Goal: Task Accomplishment & Management: Manage account settings

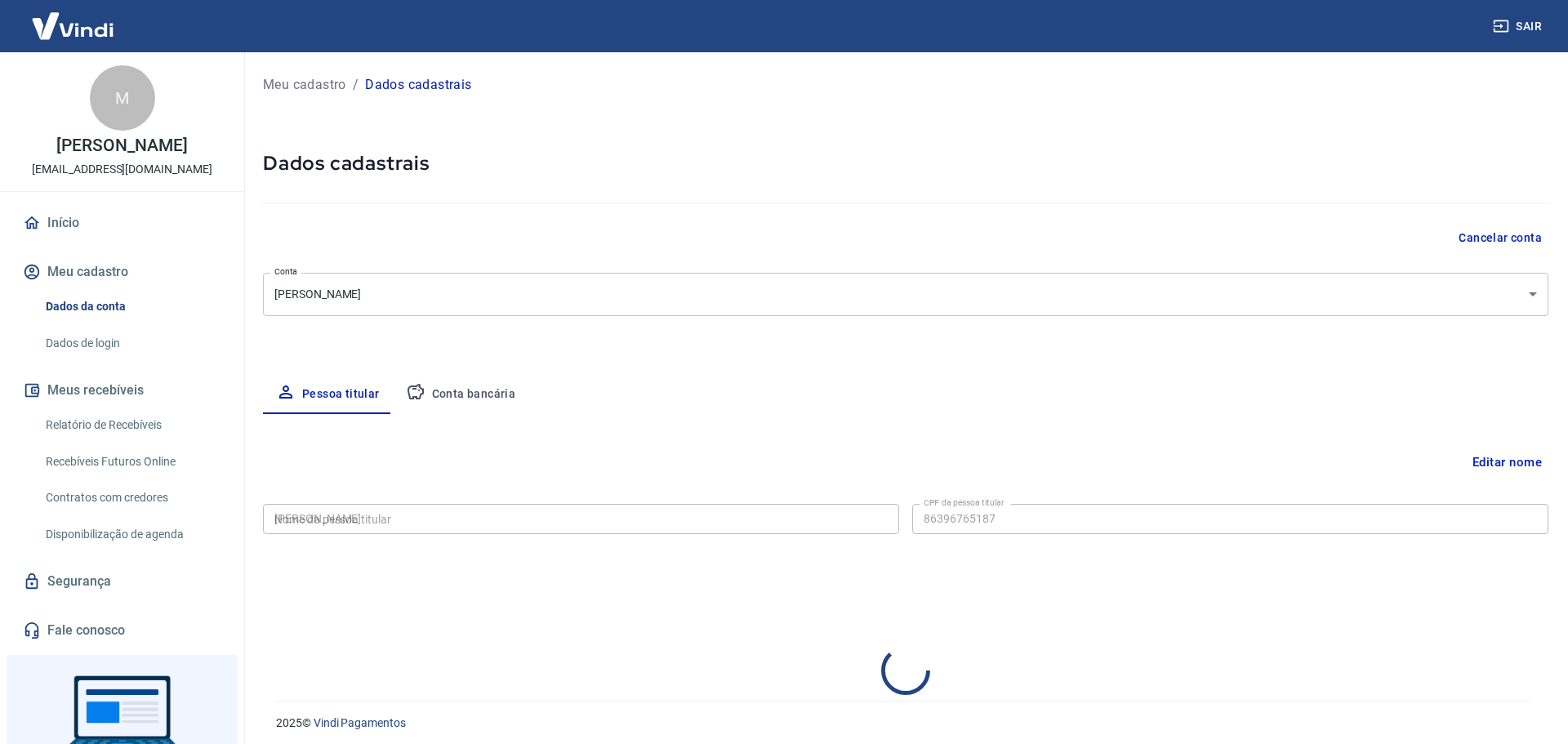
type input "863.967.651-87"
select select "DF"
select select "business"
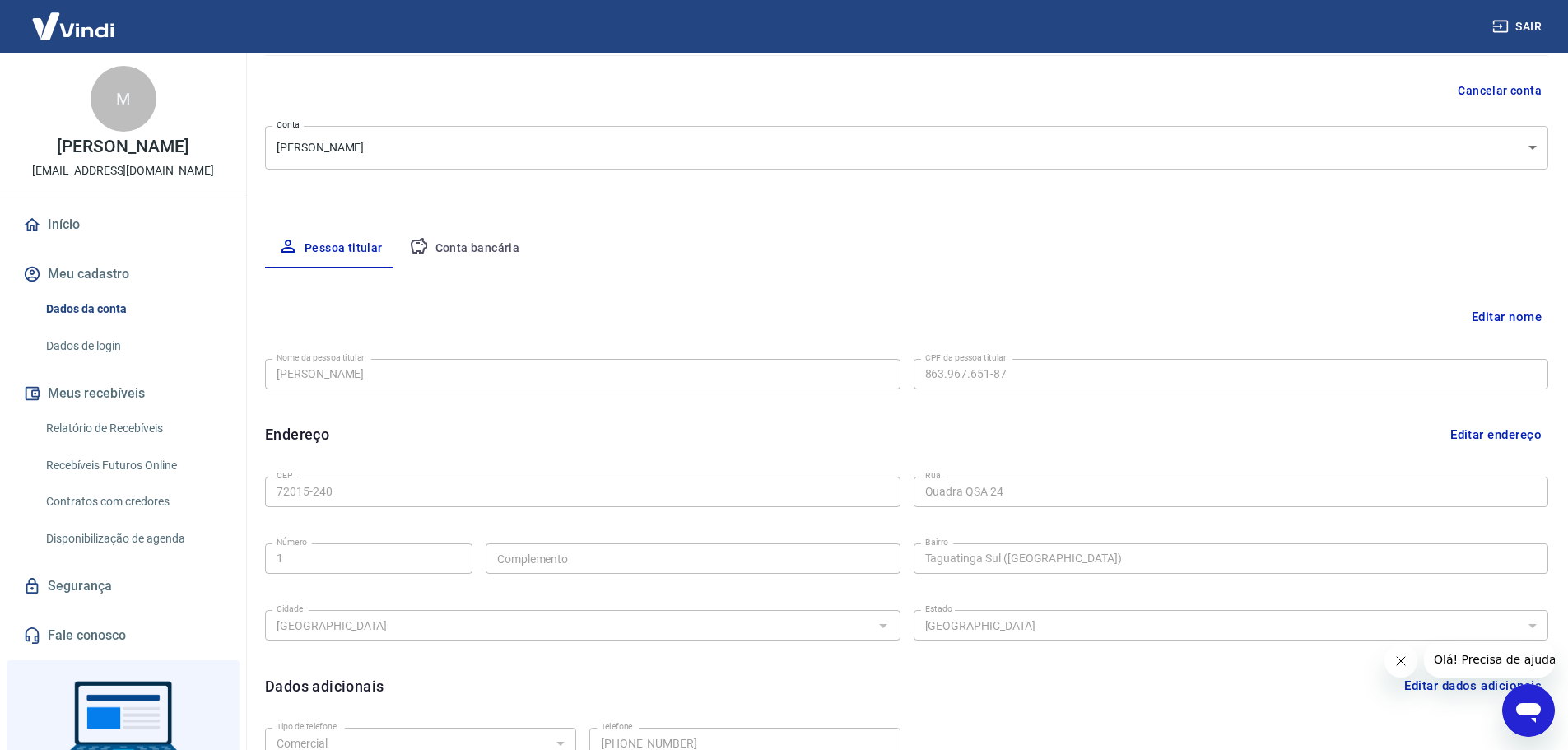
scroll to position [165, 0]
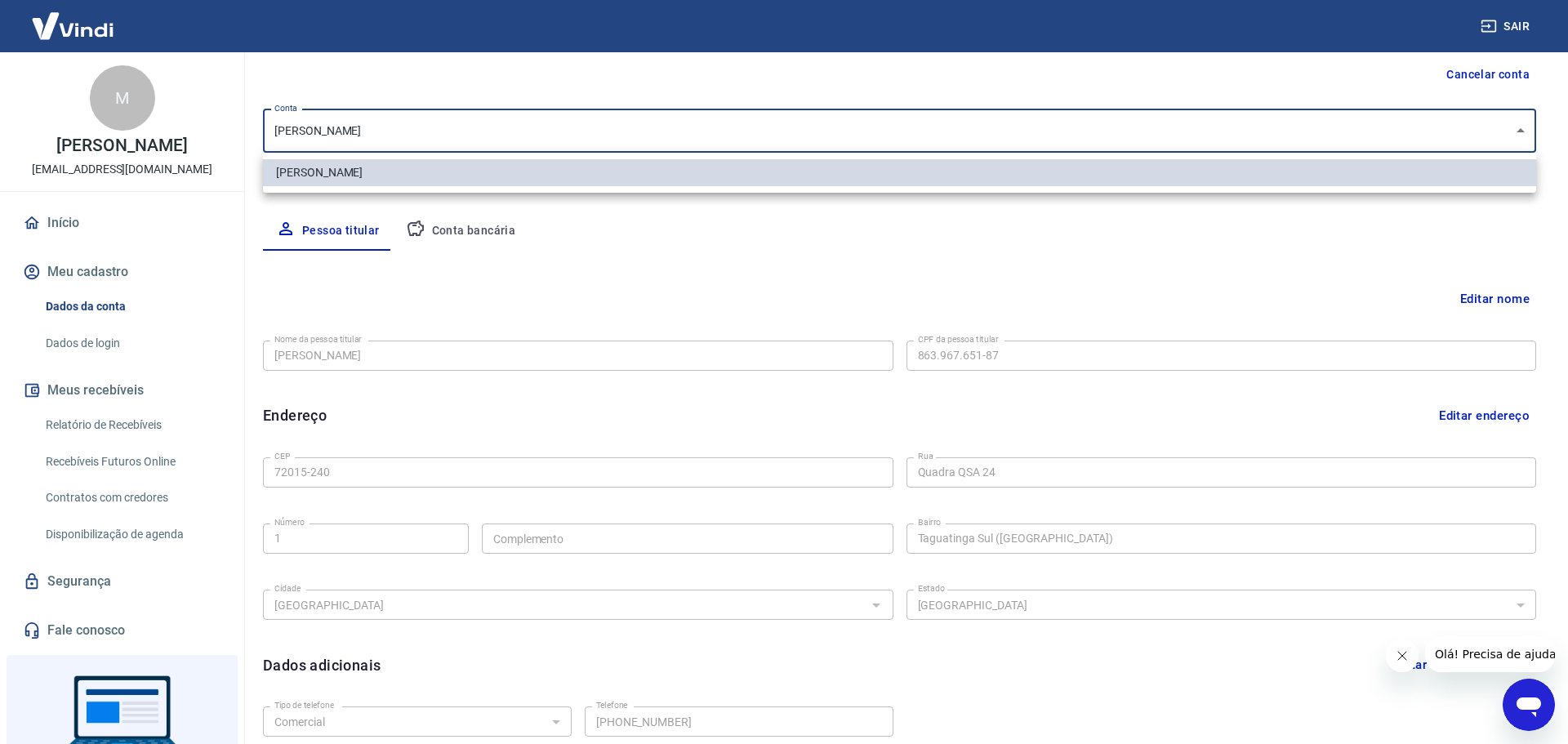
click at [1525, 131] on body "Sair M Michelle Giurizatto Martins michellezatto@hotmail.com Início Meu cadastr…" at bounding box center [784, 209] width 1568 height 744
click at [1525, 130] on div at bounding box center [784, 372] width 1568 height 744
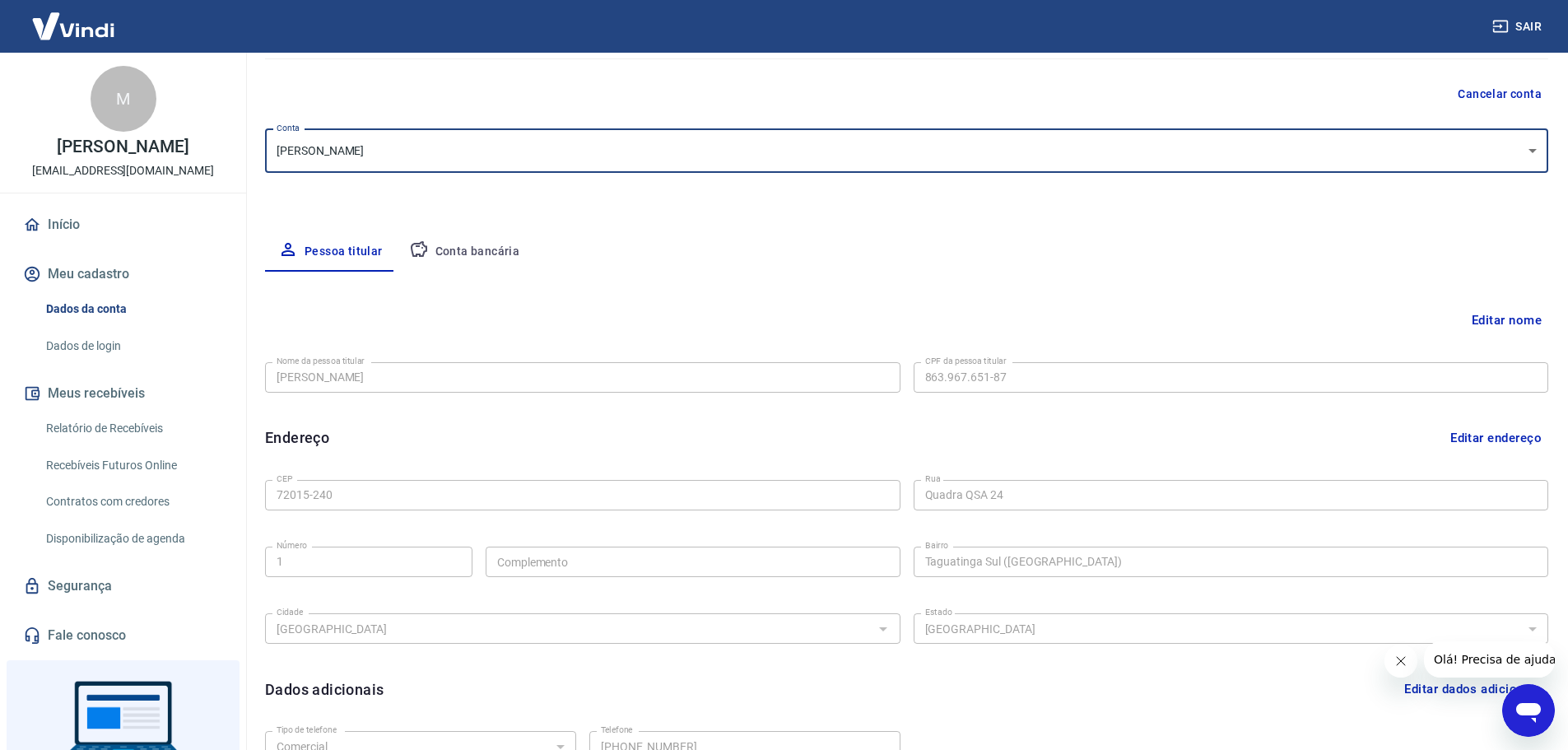
scroll to position [56, 0]
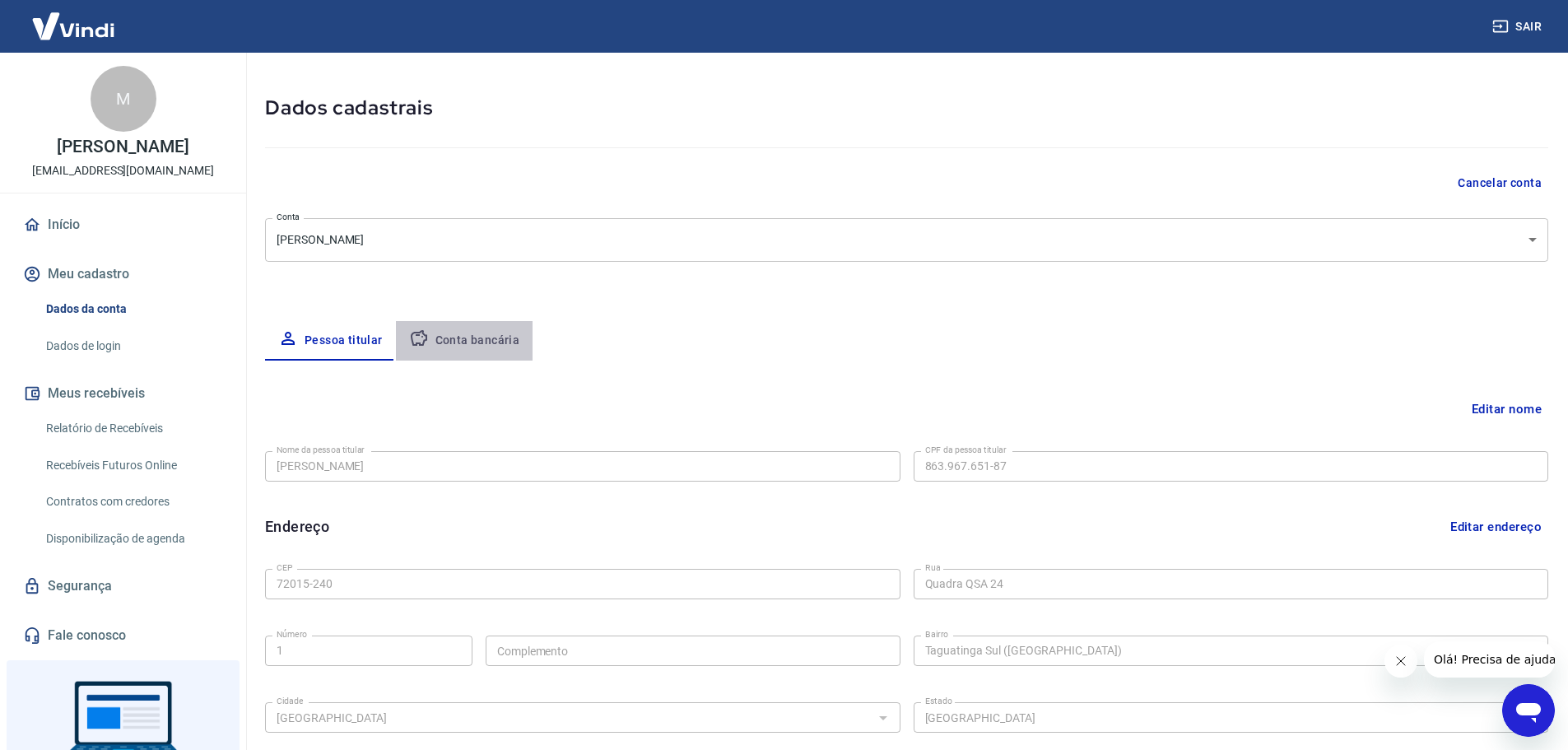
click at [481, 340] on button "Conta bancária" at bounding box center [465, 341] width 138 height 39
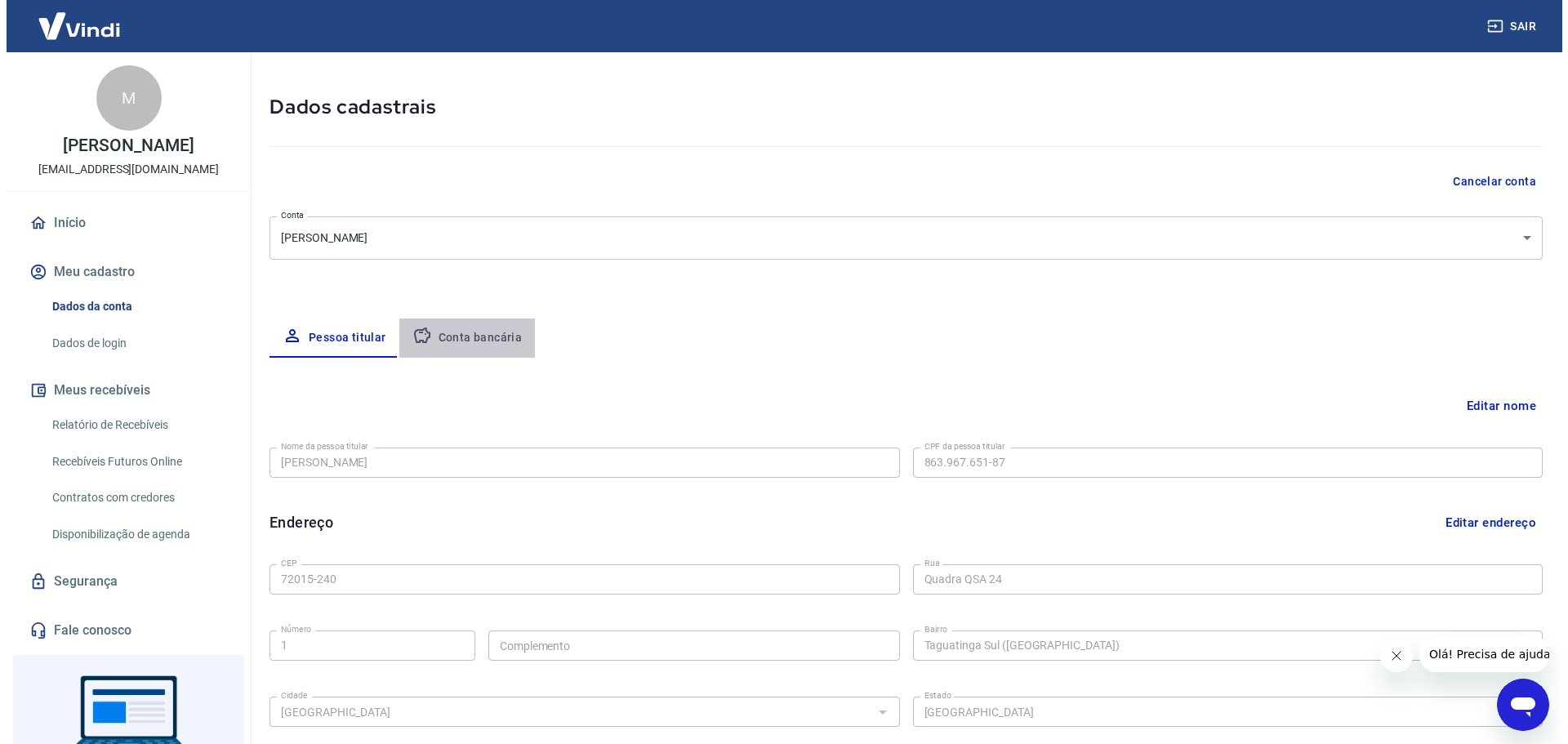
scroll to position [0, 0]
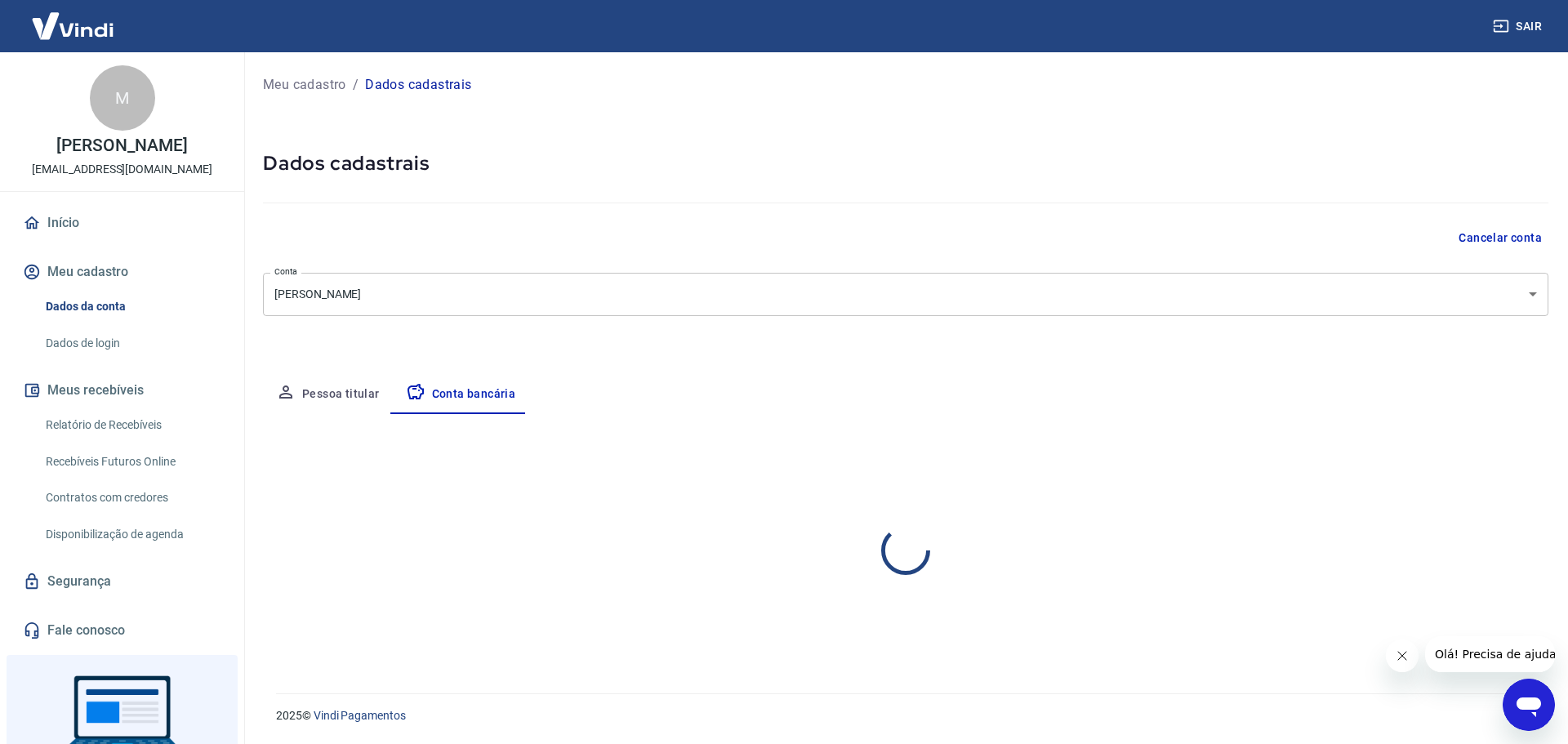
select select "1"
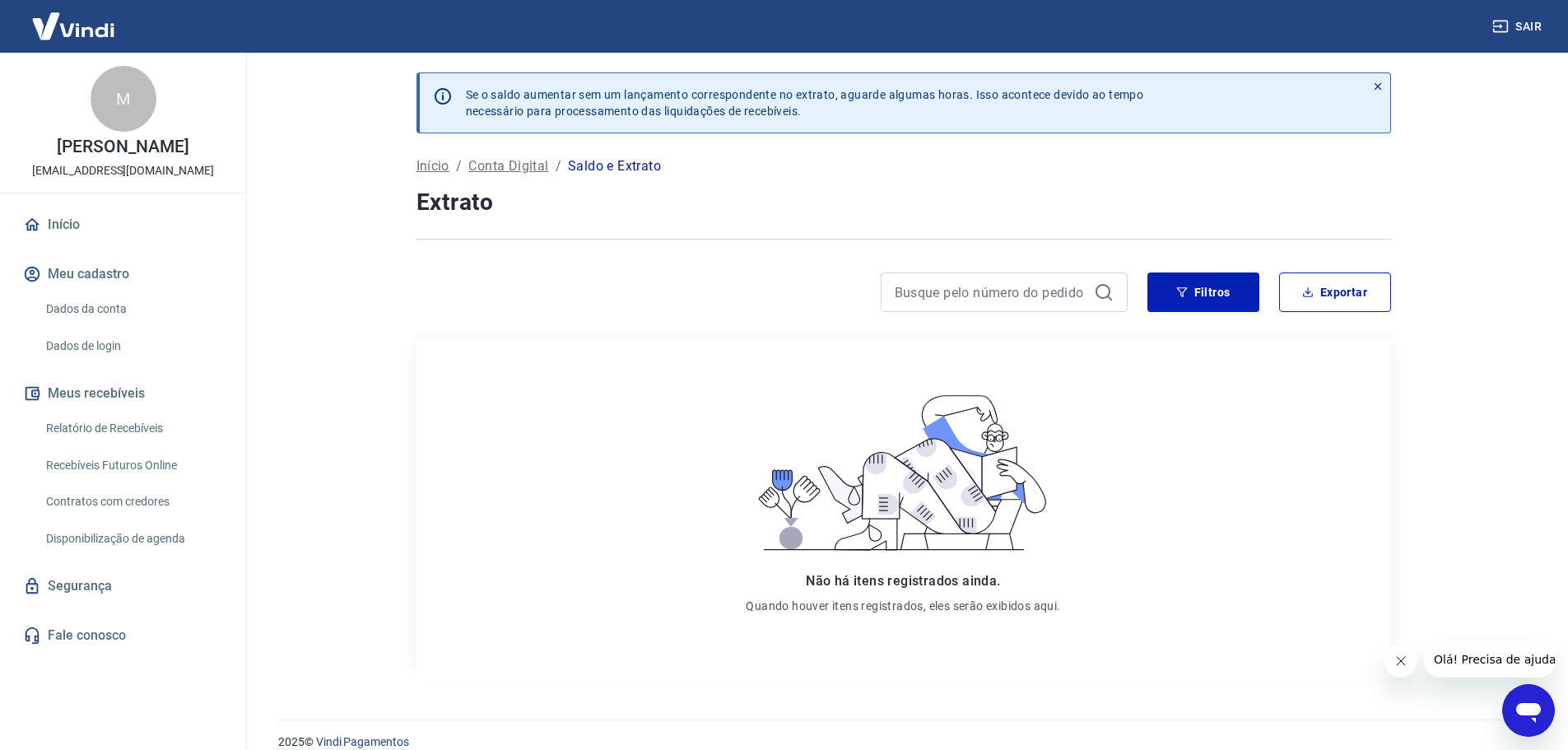
click at [86, 33] on img at bounding box center [74, 26] width 107 height 50
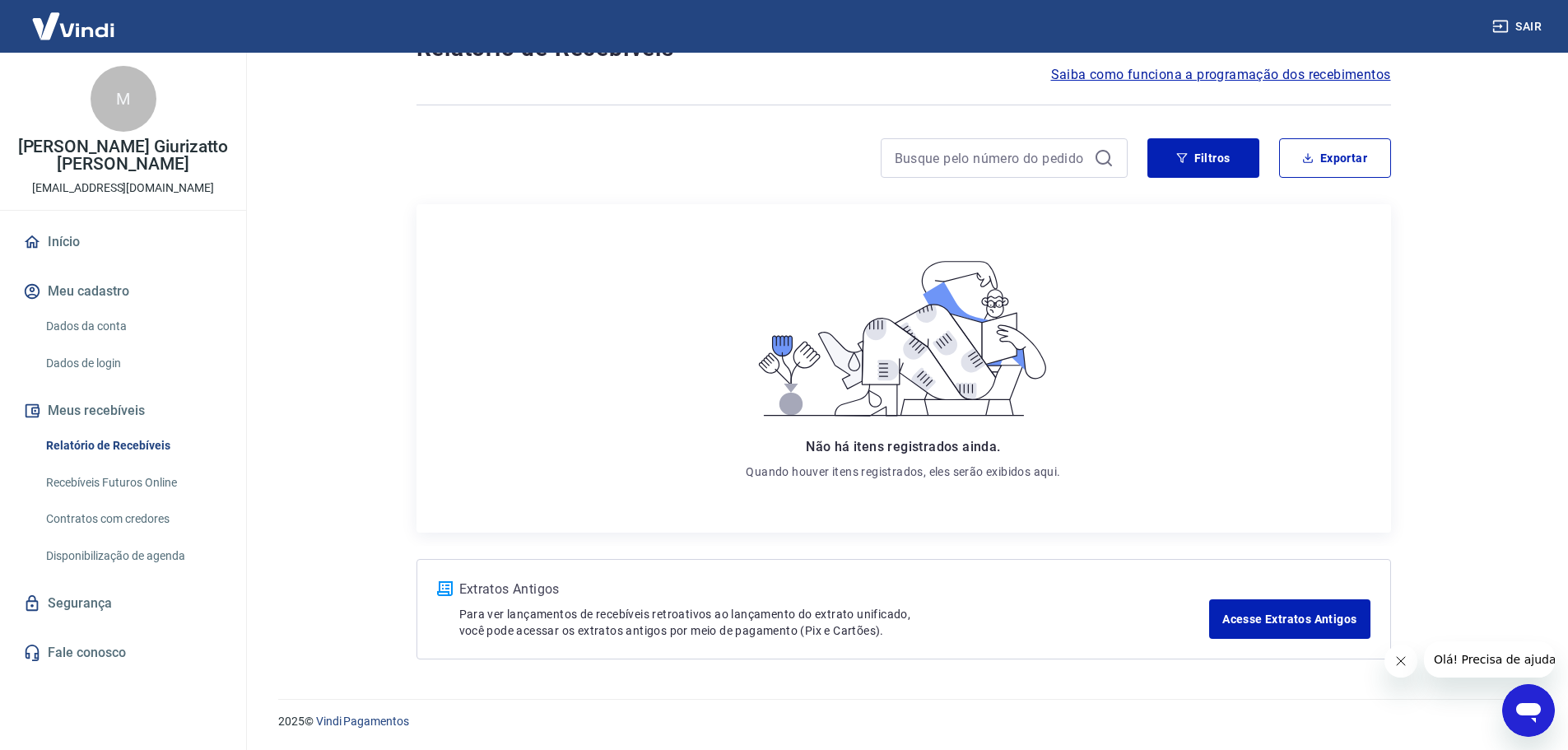
scroll to position [68, 0]
